Goal: Check status: Check status

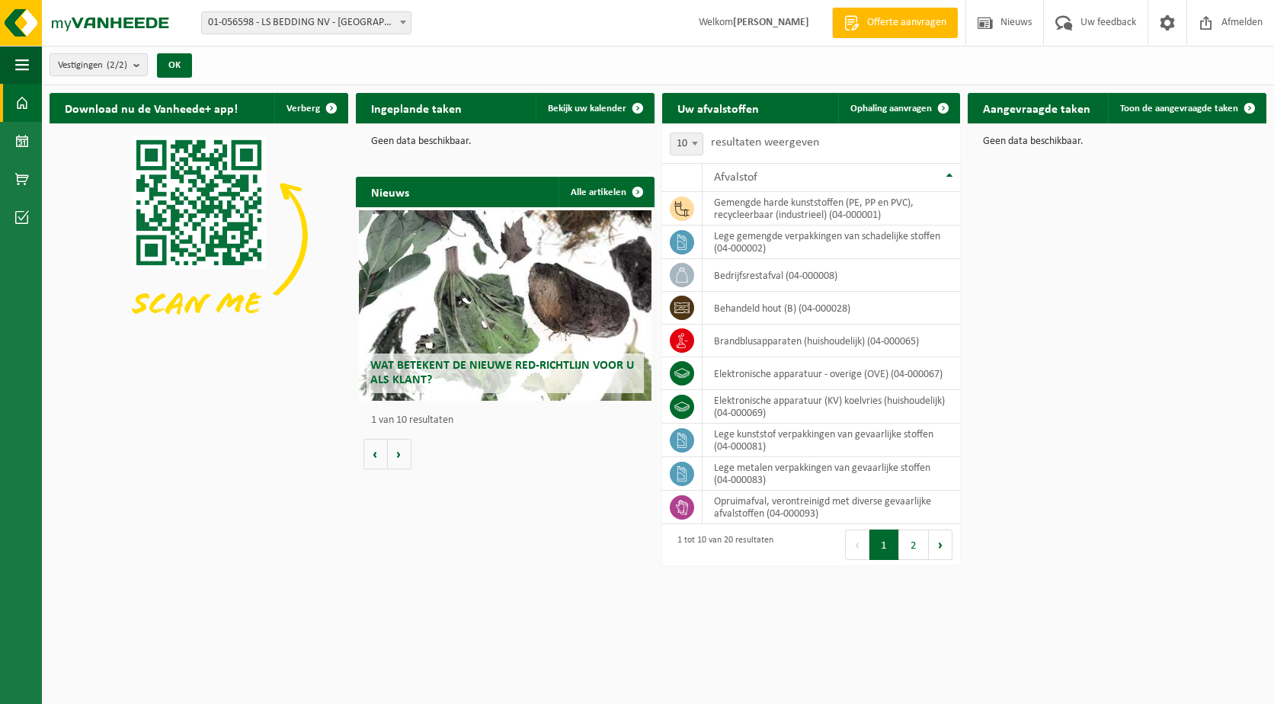
click at [1008, 112] on h2 "Aangevraagde taken" at bounding box center [1037, 108] width 138 height 30
click at [1214, 99] on link "Toon de aangevraagde taken" at bounding box center [1186, 108] width 157 height 30
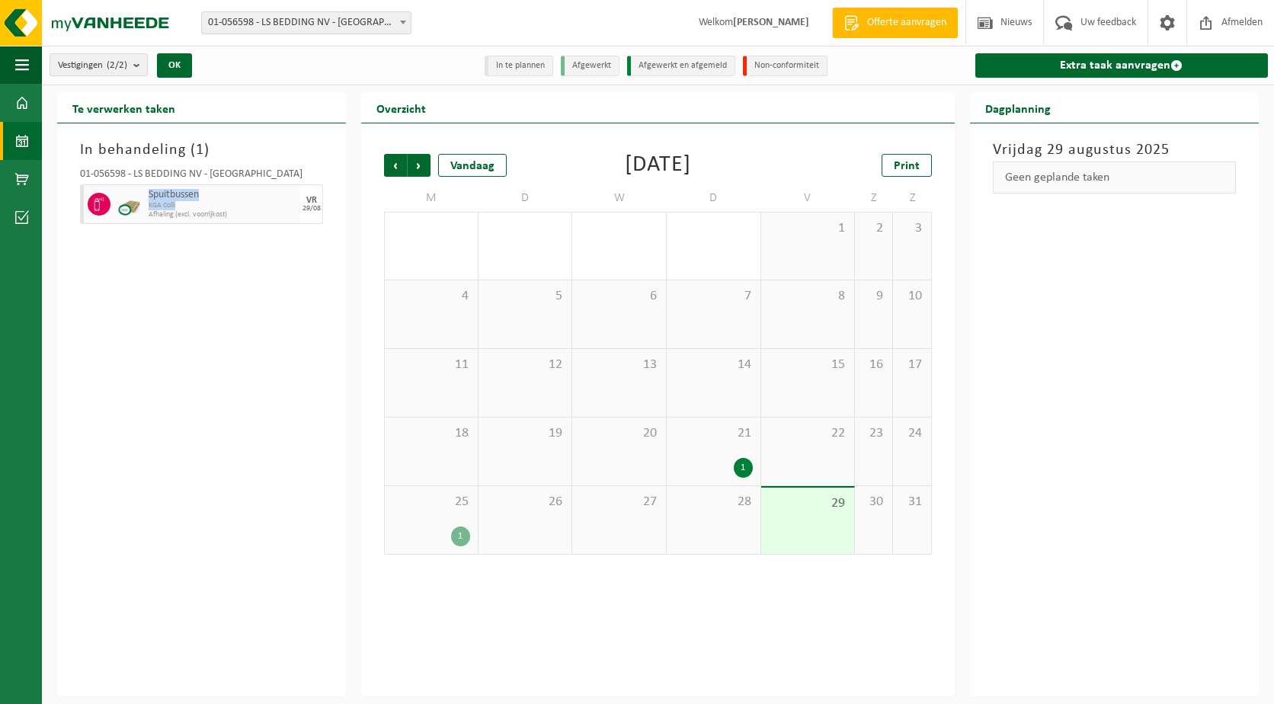
drag, startPoint x: 151, startPoint y: 194, endPoint x: 240, endPoint y: 216, distance: 92.0
click at [239, 212] on div "Spuitbussen KGA Colli Afhaling (excl. voorrijkost)" at bounding box center [222, 204] width 155 height 40
drag, startPoint x: 240, startPoint y: 216, endPoint x: 207, endPoint y: 331, distance: 119.1
click at [207, 331] on div "In behandeling ( 1 ) 01-056598 - LS BEDDING NV - MALDEGEM Spuitbussen KGA Colli…" at bounding box center [201, 409] width 289 height 573
click at [99, 21] on img at bounding box center [91, 23] width 183 height 46
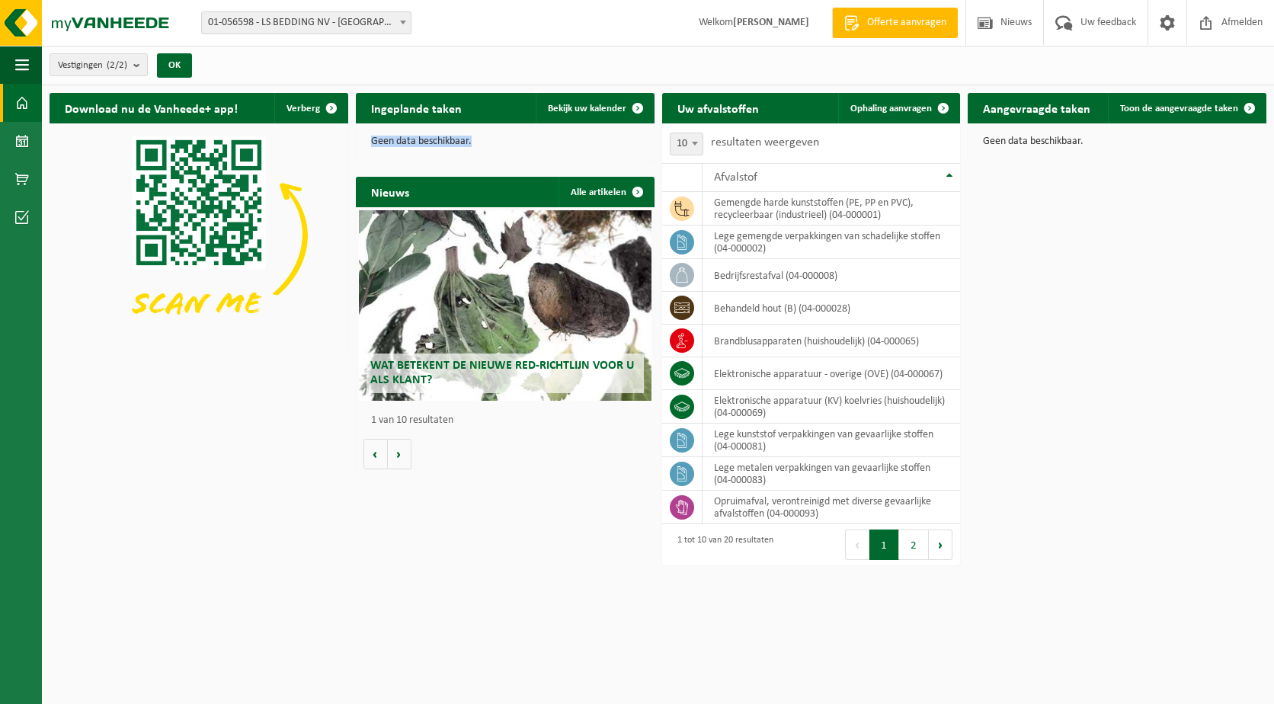
drag, startPoint x: 475, startPoint y: 142, endPoint x: 366, endPoint y: 142, distance: 109.0
click at [366, 142] on div "Geen data beschikbaar." at bounding box center [505, 141] width 299 height 37
drag, startPoint x: 366, startPoint y: 142, endPoint x: 374, endPoint y: 143, distance: 8.5
click at [374, 143] on p "Geen data beschikbaar." at bounding box center [505, 141] width 268 height 11
drag, startPoint x: 367, startPoint y: 142, endPoint x: 502, endPoint y: 142, distance: 135.6
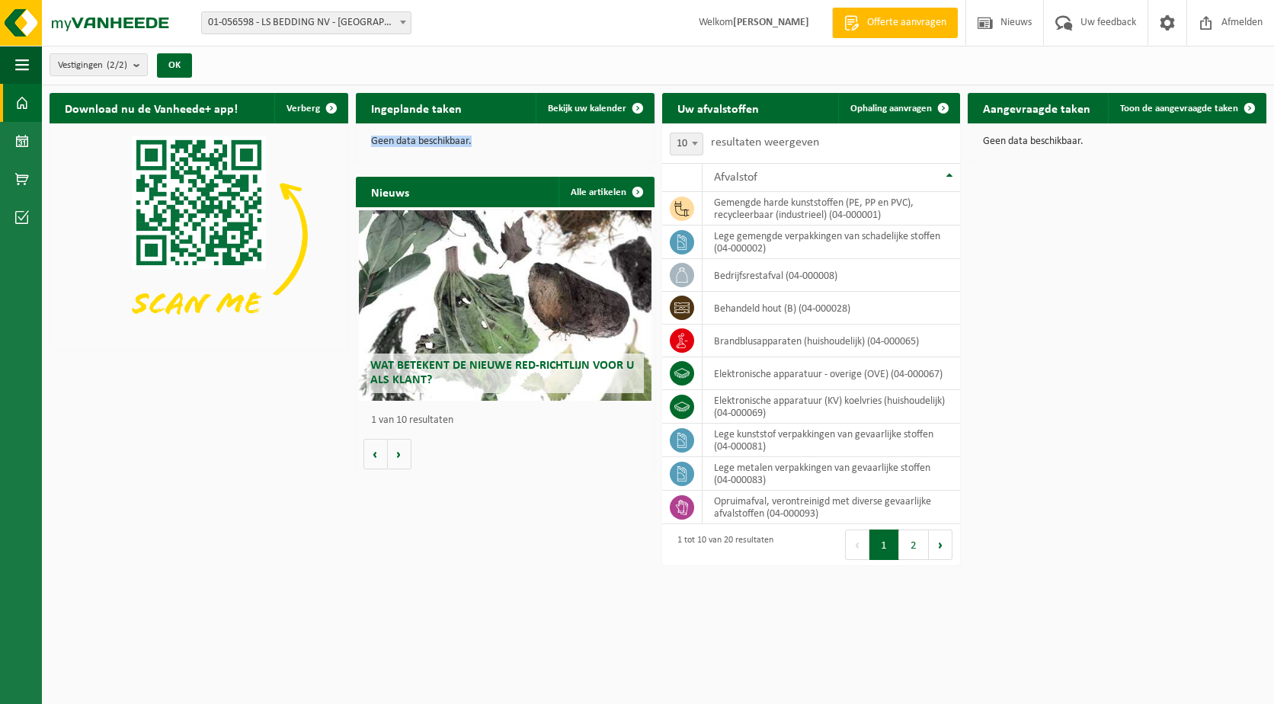
click at [502, 142] on div "Geen data beschikbaar." at bounding box center [505, 141] width 299 height 37
click at [505, 142] on p "Geen data beschikbaar." at bounding box center [505, 141] width 268 height 11
click at [487, 136] on p "Geen data beschikbaar." at bounding box center [505, 141] width 268 height 11
drag, startPoint x: 485, startPoint y: 142, endPoint x: 367, endPoint y: 142, distance: 117.4
click at [367, 142] on div "Geen data beschikbaar." at bounding box center [505, 141] width 299 height 37
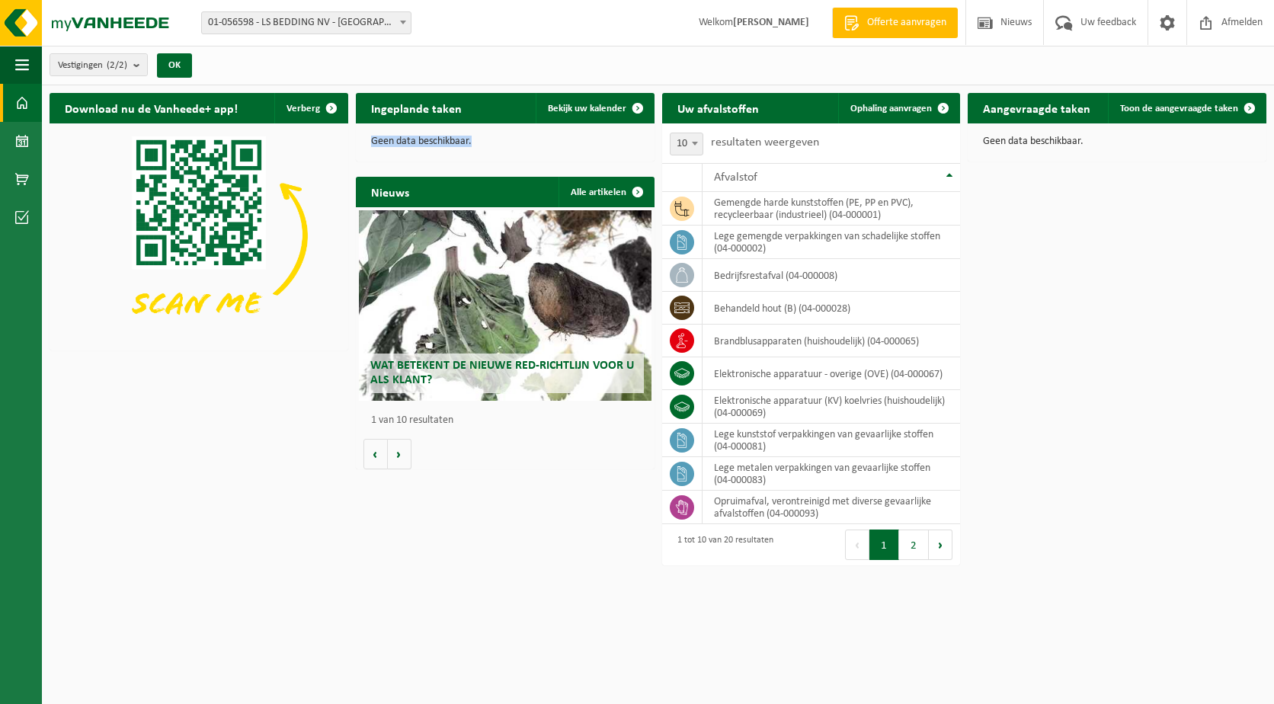
click at [372, 140] on p "Geen data beschikbaar." at bounding box center [505, 141] width 268 height 11
drag, startPoint x: 371, startPoint y: 141, endPoint x: 486, endPoint y: 142, distance: 115.1
click at [486, 142] on p "Geen data beschikbaar." at bounding box center [505, 141] width 268 height 11
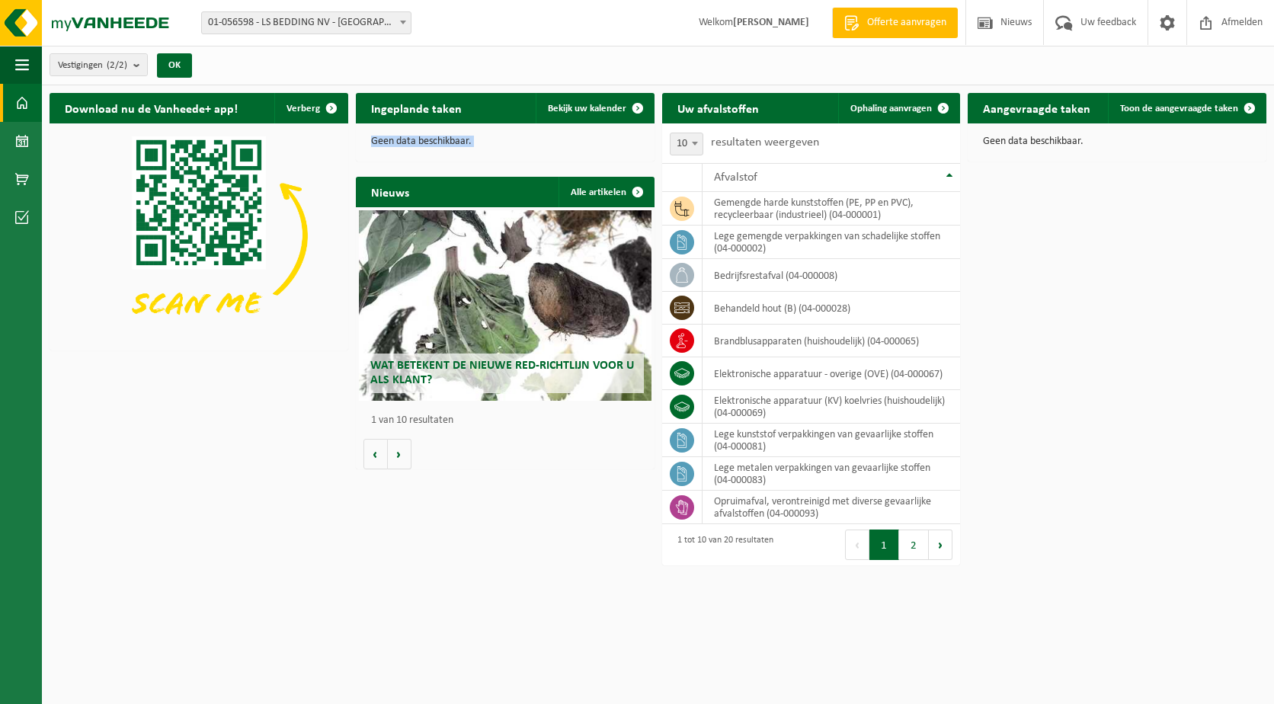
click at [487, 142] on p "Geen data beschikbaar." at bounding box center [505, 141] width 268 height 11
click at [392, 30] on span "01-056598 - LS BEDDING NV - [GEOGRAPHIC_DATA]" at bounding box center [306, 22] width 209 height 21
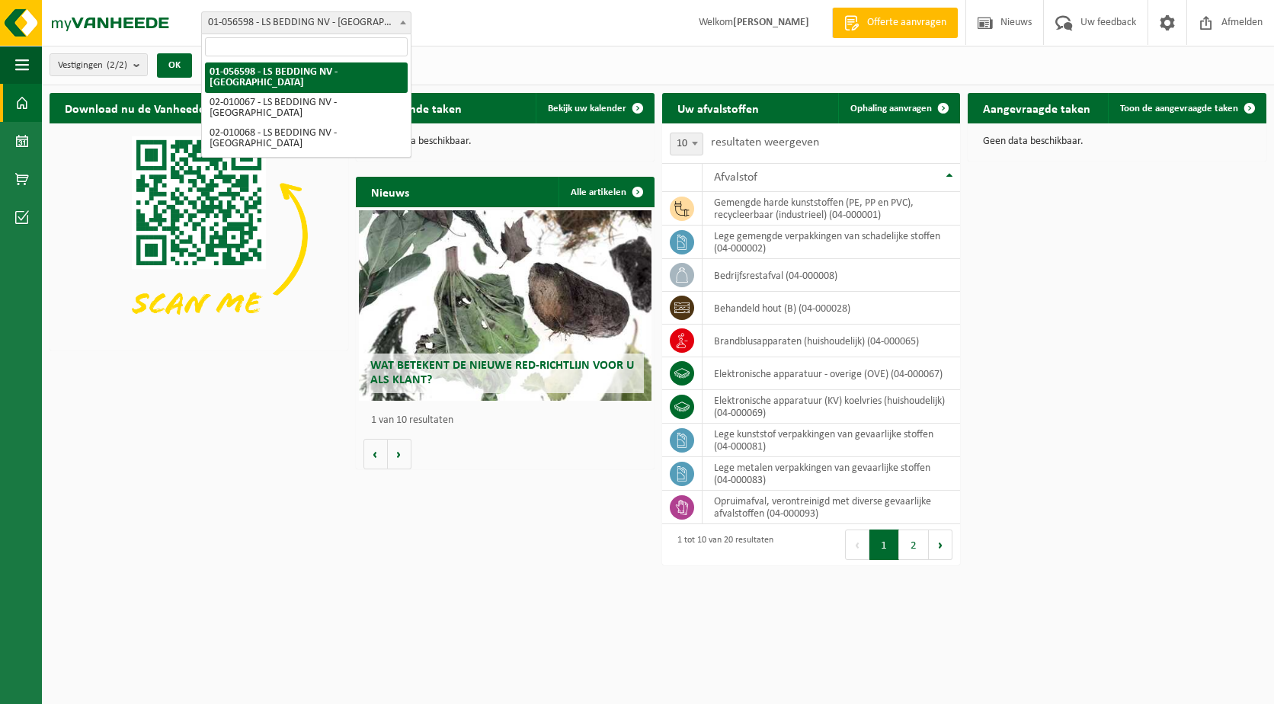
click at [392, 30] on span "01-056598 - LS BEDDING NV - [GEOGRAPHIC_DATA]" at bounding box center [306, 22] width 209 height 21
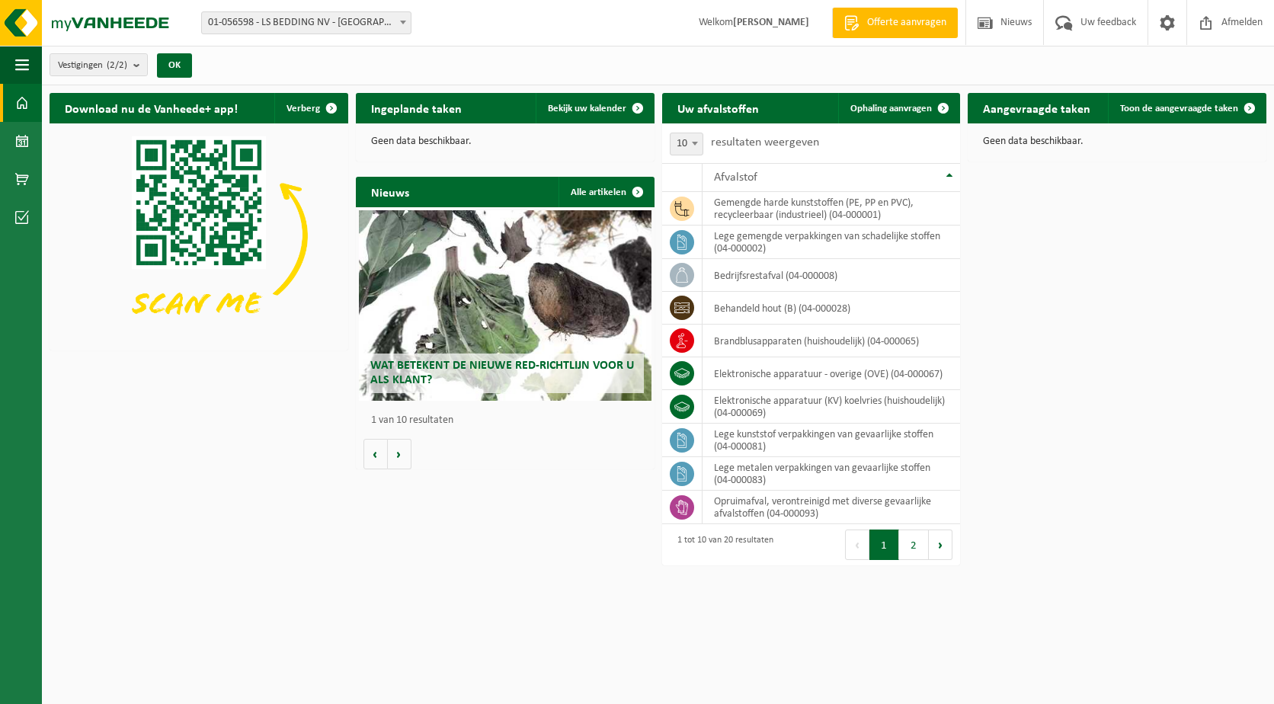
click at [307, 484] on div "Download nu de Vanheede+ app! Verberg Ingeplande taken Bekijk uw kalender Geen …" at bounding box center [658, 304] width 1225 height 439
click at [255, 472] on div "Download nu de Vanheede+ app! Verberg Ingeplande taken Bekijk uw kalender Geen …" at bounding box center [658, 304] width 1225 height 439
click at [258, 470] on div "Download nu de Vanheede+ app! Verberg Ingeplande taken Bekijk uw kalender Geen …" at bounding box center [658, 304] width 1225 height 439
click at [268, 427] on div "Download nu de Vanheede+ app! Verberg Ingeplande taken Bekijk uw kalender Geen …" at bounding box center [658, 304] width 1225 height 439
click at [357, 29] on span "01-056598 - LS BEDDING NV - [GEOGRAPHIC_DATA]" at bounding box center [306, 22] width 209 height 21
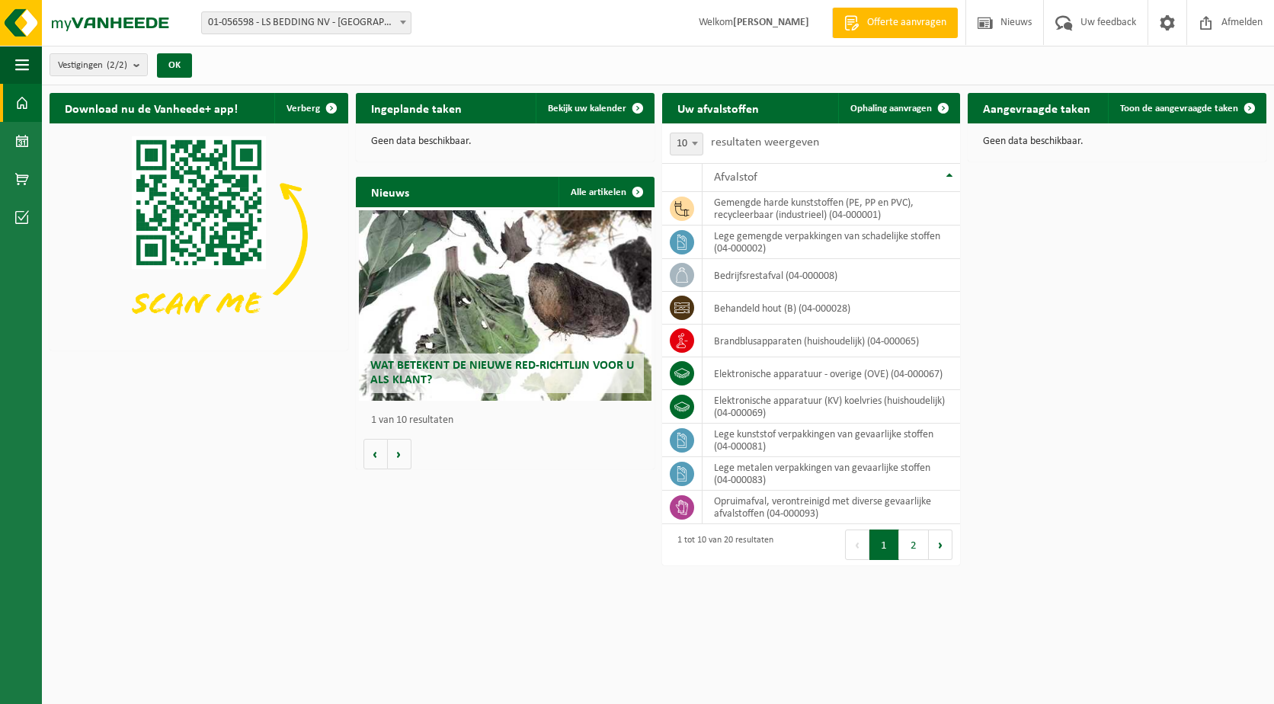
click at [488, 46] on div "Vestigingen (2/2) Alles selecteren Alles deselecteren Actieve selecteren LS BED…" at bounding box center [658, 66] width 1232 height 40
click at [91, 27] on img at bounding box center [91, 23] width 183 height 46
drag, startPoint x: 372, startPoint y: 139, endPoint x: 504, endPoint y: 145, distance: 132.7
click at [504, 145] on p "Geen data beschikbaar." at bounding box center [505, 141] width 268 height 11
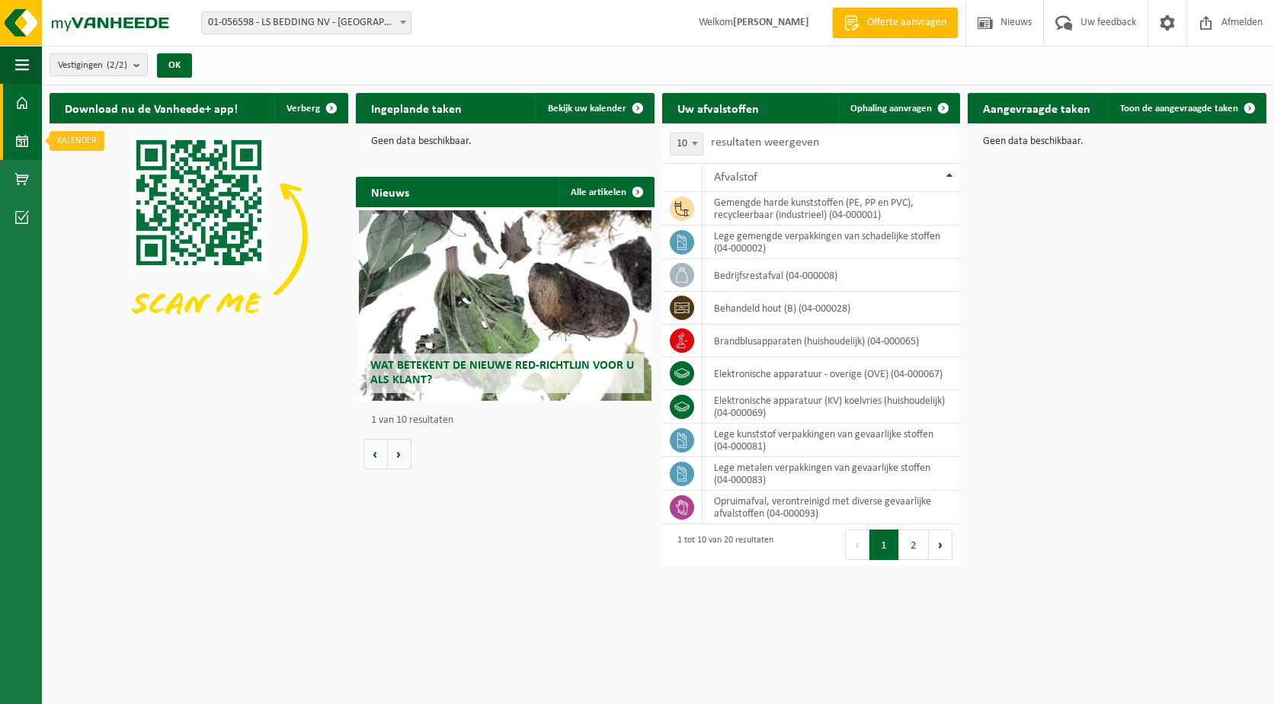
click at [34, 146] on link "Kalender" at bounding box center [21, 141] width 42 height 38
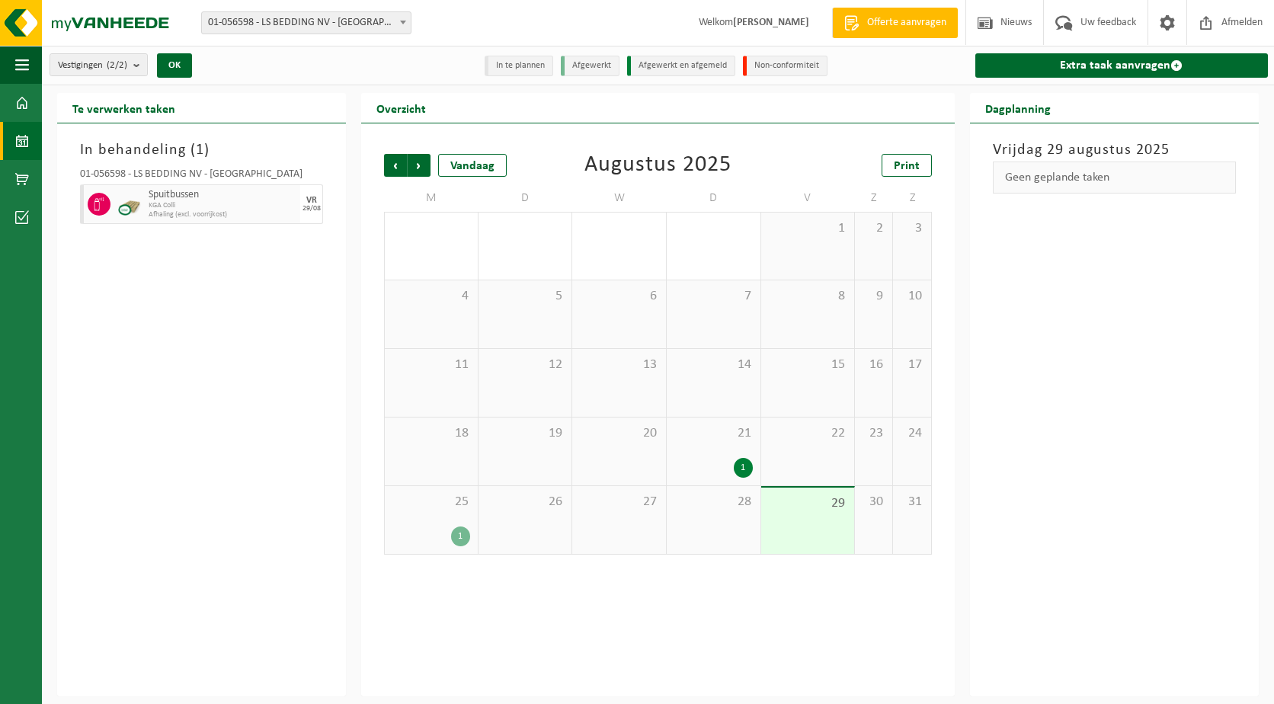
drag, startPoint x: 304, startPoint y: 200, endPoint x: 322, endPoint y: 201, distance: 18.4
click at [322, 201] on div "[DATE]" at bounding box center [311, 204] width 23 height 40
drag, startPoint x: 322, startPoint y: 201, endPoint x: 318, endPoint y: 213, distance: 12.3
click at [318, 213] on div "[DATE]" at bounding box center [311, 204] width 23 height 40
drag, startPoint x: 306, startPoint y: 201, endPoint x: 322, endPoint y: 212, distance: 19.2
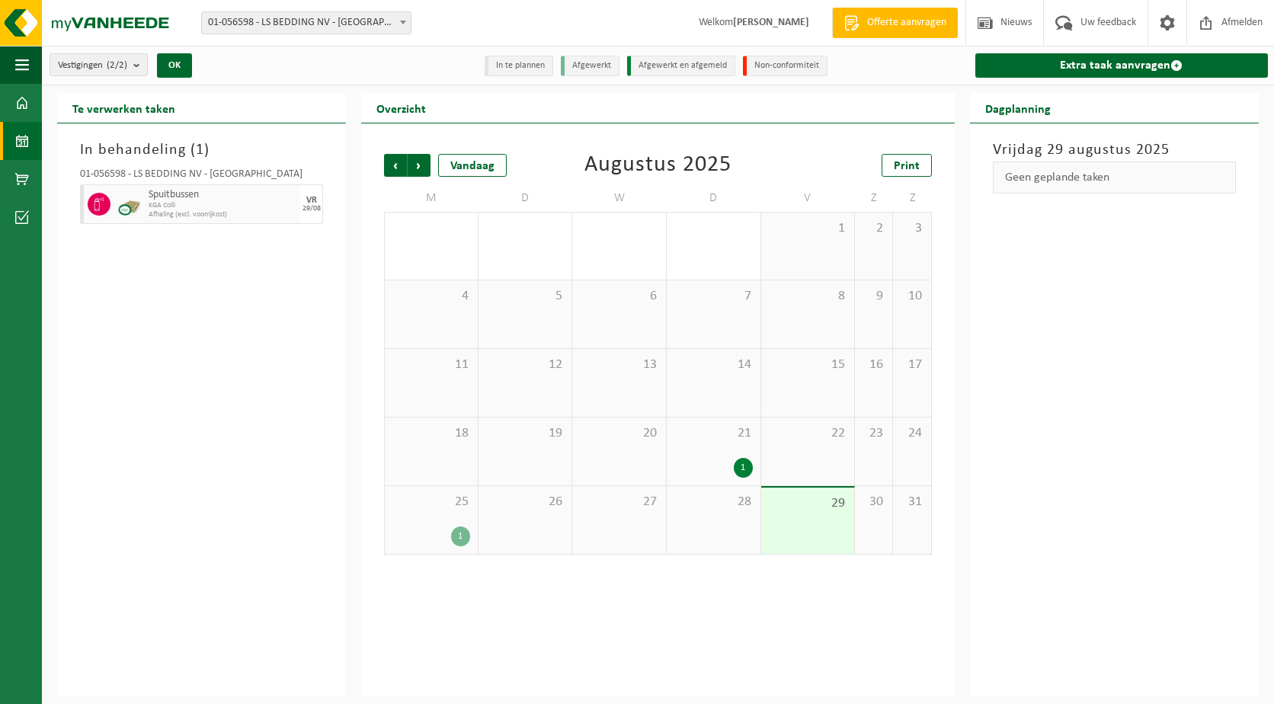
click at [322, 212] on div "[DATE]" at bounding box center [311, 204] width 23 height 40
drag, startPoint x: 322, startPoint y: 212, endPoint x: 314, endPoint y: 219, distance: 11.3
click at [314, 219] on div "[DATE]" at bounding box center [311, 204] width 23 height 40
drag, startPoint x: 305, startPoint y: 199, endPoint x: 324, endPoint y: 203, distance: 19.4
click at [324, 203] on div "01-056598 - LS BEDDING NV - MALDEGEM Spuitbussen KGA Colli Afhaling (excl. voor…" at bounding box center [201, 194] width 258 height 65
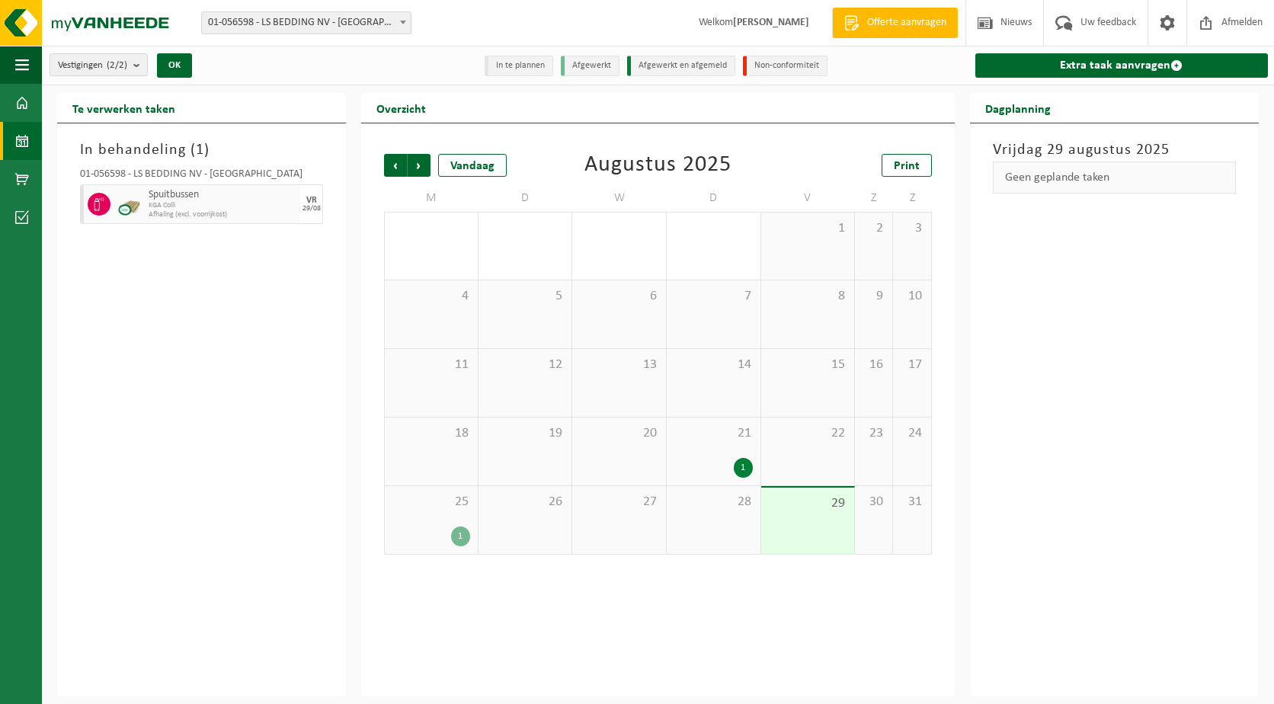
drag, startPoint x: 324, startPoint y: 203, endPoint x: 315, endPoint y: 219, distance: 18.4
click at [315, 219] on div "[DATE]" at bounding box center [311, 204] width 23 height 40
click at [224, 412] on div "In behandeling ( 1 ) 01-056598 - LS BEDDING NV - MALDEGEM Spuitbussen KGA Colli…" at bounding box center [201, 409] width 289 height 573
drag, startPoint x: 305, startPoint y: 197, endPoint x: 322, endPoint y: 207, distance: 20.1
click at [322, 207] on div "[DATE]" at bounding box center [311, 204] width 23 height 40
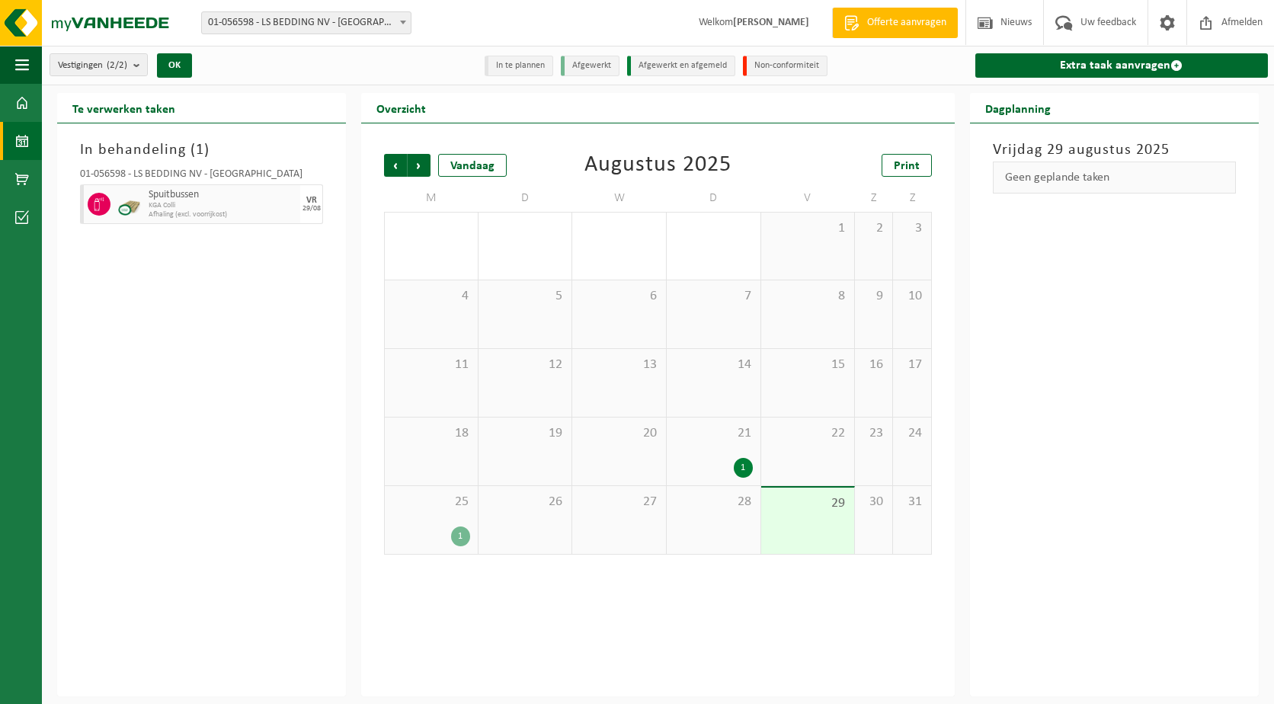
drag, startPoint x: 322, startPoint y: 207, endPoint x: 319, endPoint y: 217, distance: 10.6
click at [319, 217] on div "[DATE]" at bounding box center [311, 204] width 23 height 40
drag, startPoint x: 1004, startPoint y: 177, endPoint x: 1133, endPoint y: 168, distance: 129.0
click at [1133, 168] on div "Geen geplande taken" at bounding box center [1114, 178] width 243 height 32
drag, startPoint x: 1133, startPoint y: 168, endPoint x: 1132, endPoint y: 178, distance: 9.3
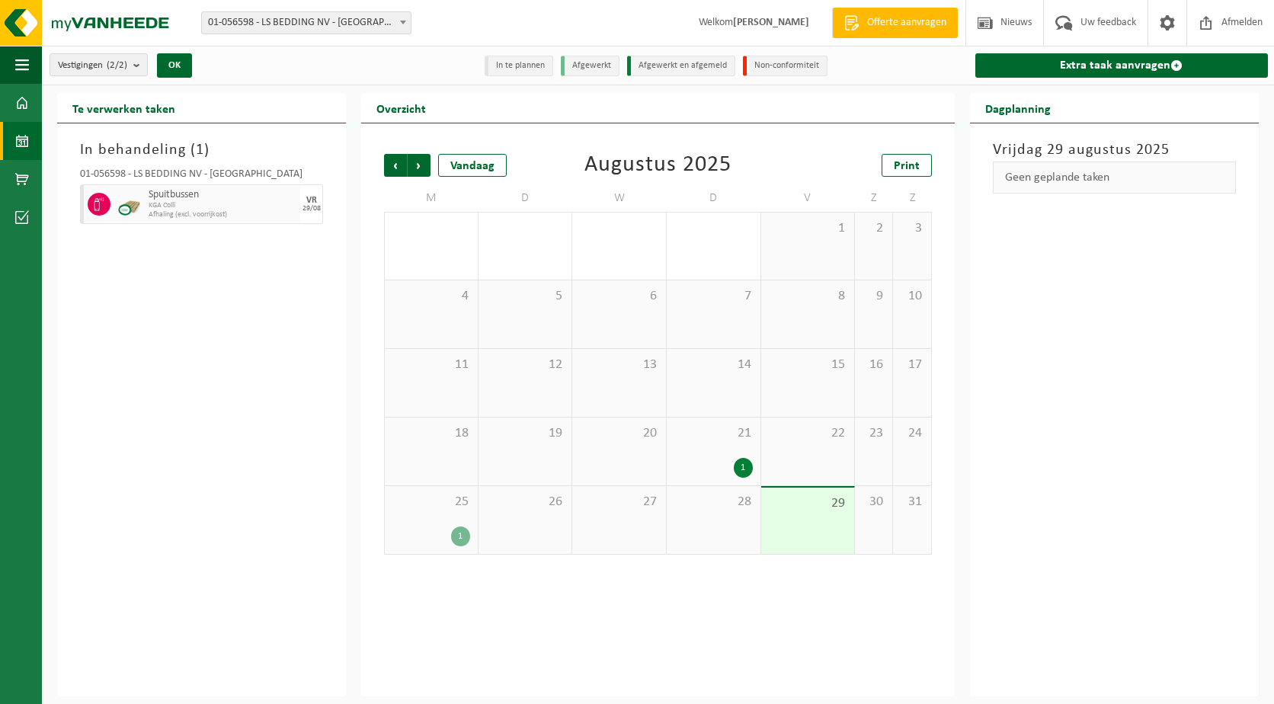
click at [1132, 178] on div "Geen geplande taken" at bounding box center [1114, 178] width 243 height 32
drag, startPoint x: 1125, startPoint y: 177, endPoint x: 999, endPoint y: 178, distance: 125.7
click at [999, 178] on div "Geen geplande taken" at bounding box center [1114, 178] width 243 height 32
drag, startPoint x: 999, startPoint y: 178, endPoint x: 1052, endPoint y: 325, distance: 155.7
click at [1052, 325] on div "[DATE] Geen geplande taken" at bounding box center [1114, 409] width 289 height 573
